Goal: Check status

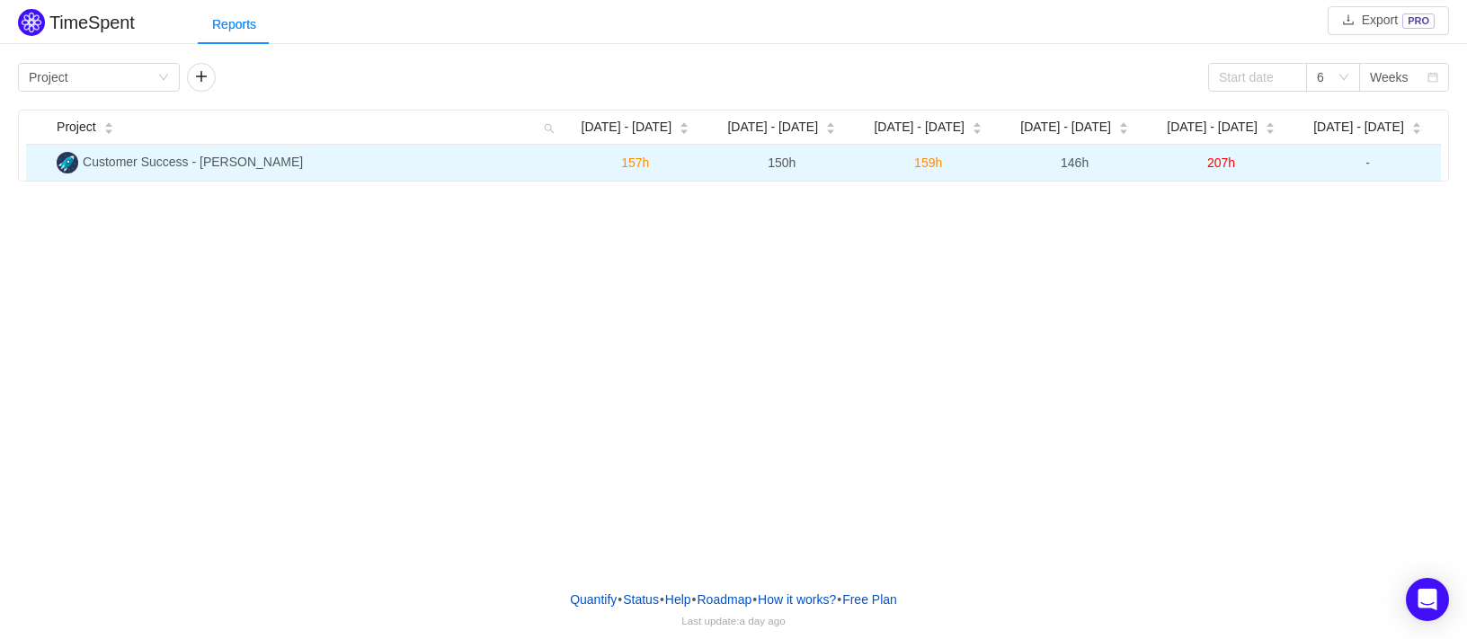
click at [251, 159] on span "Customer Success - [PERSON_NAME]" at bounding box center [193, 162] width 220 height 14
click at [134, 148] on td "Customer Success - [PERSON_NAME]" at bounding box center [305, 163] width 512 height 36
click at [122, 171] on td "Customer Success - [PERSON_NAME]" at bounding box center [305, 163] width 512 height 36
click at [1111, 168] on td "146h" at bounding box center [1074, 163] width 146 height 36
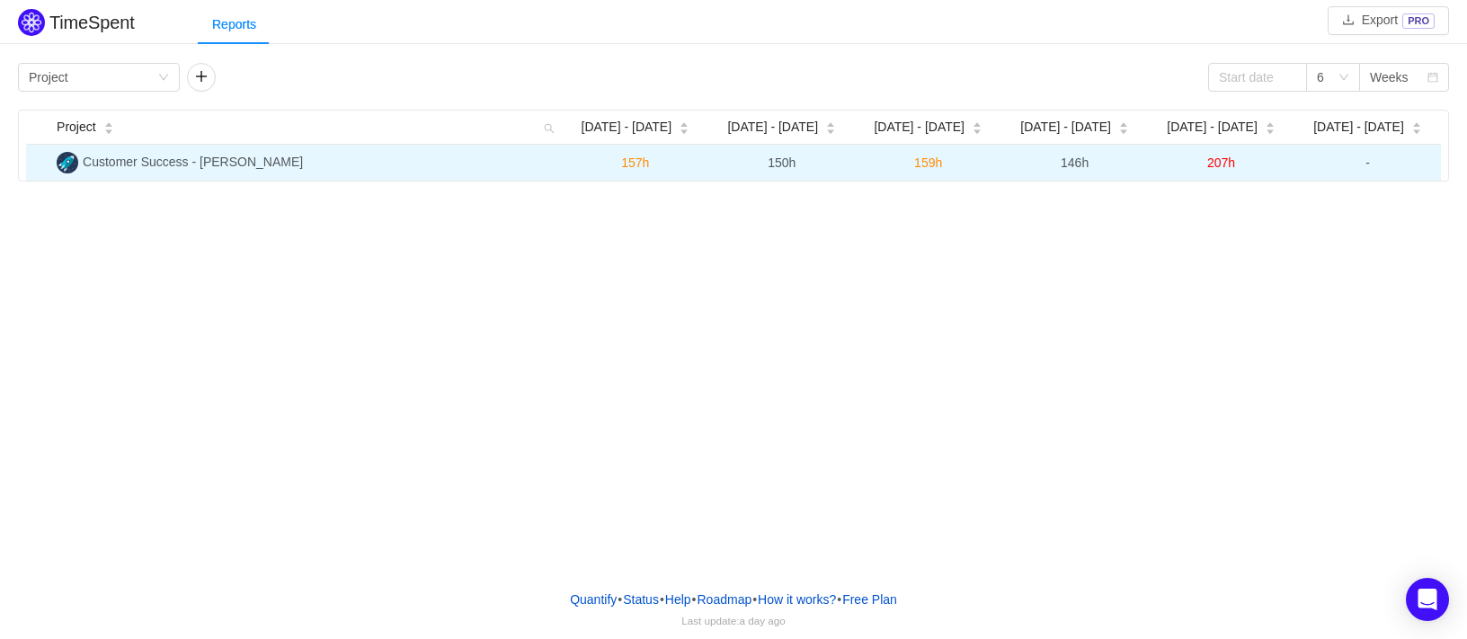
click at [1111, 168] on td "146h" at bounding box center [1074, 163] width 146 height 36
click at [1211, 148] on td "207h" at bounding box center [1221, 163] width 146 height 36
click at [1361, 169] on td "-" at bounding box center [1367, 163] width 146 height 36
click at [1361, 170] on td "-" at bounding box center [1367, 163] width 146 height 36
